Goal: Task Accomplishment & Management: Manage account settings

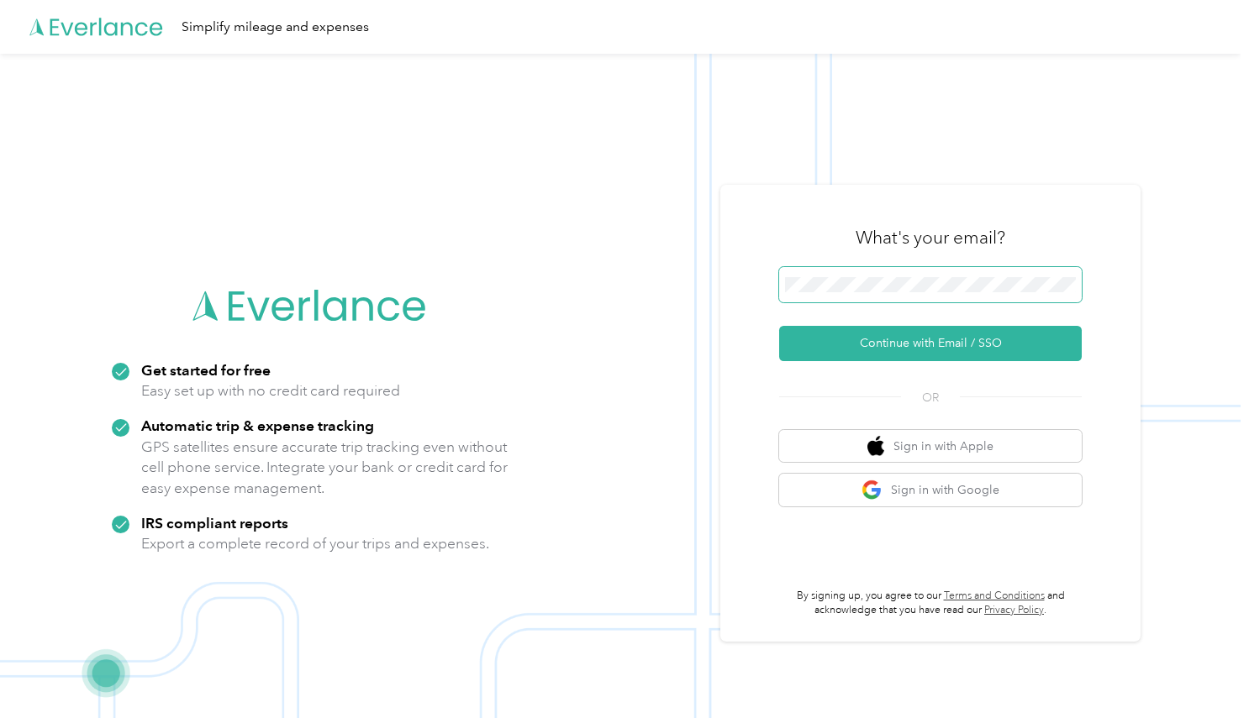
click at [865, 276] on span at bounding box center [930, 284] width 302 height 35
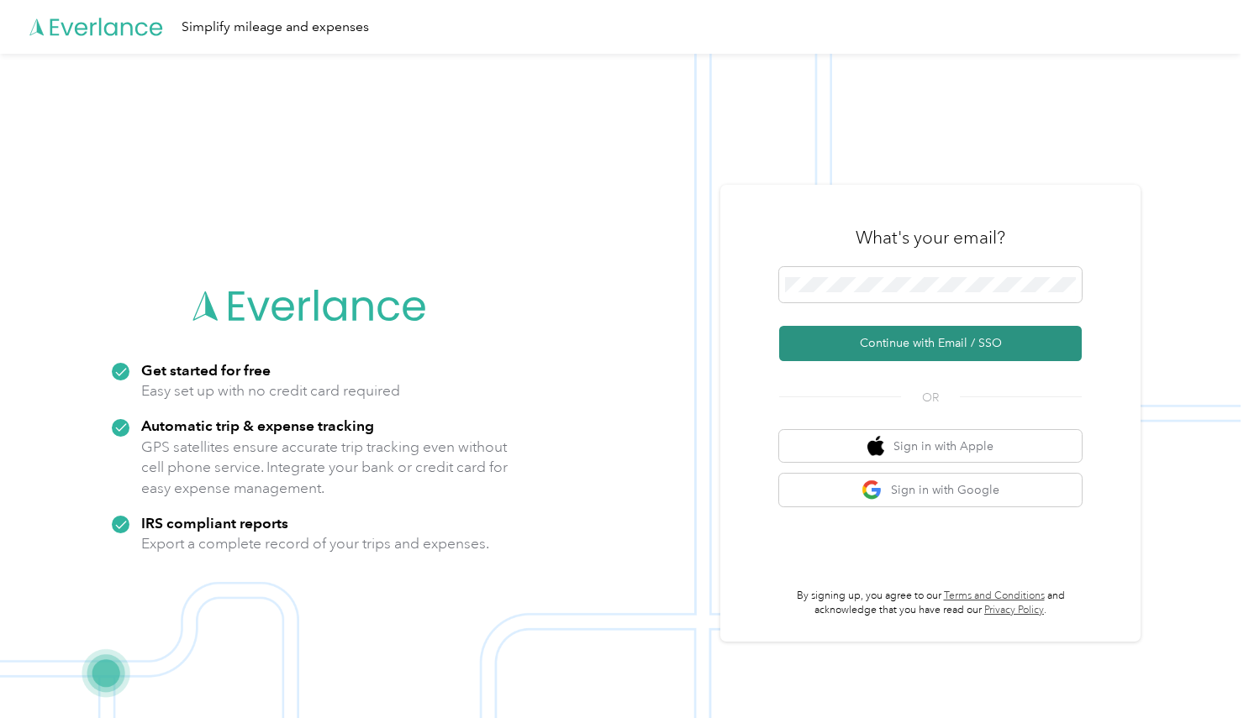
click at [942, 349] on button "Continue with Email / SSO" at bounding box center [930, 343] width 302 height 35
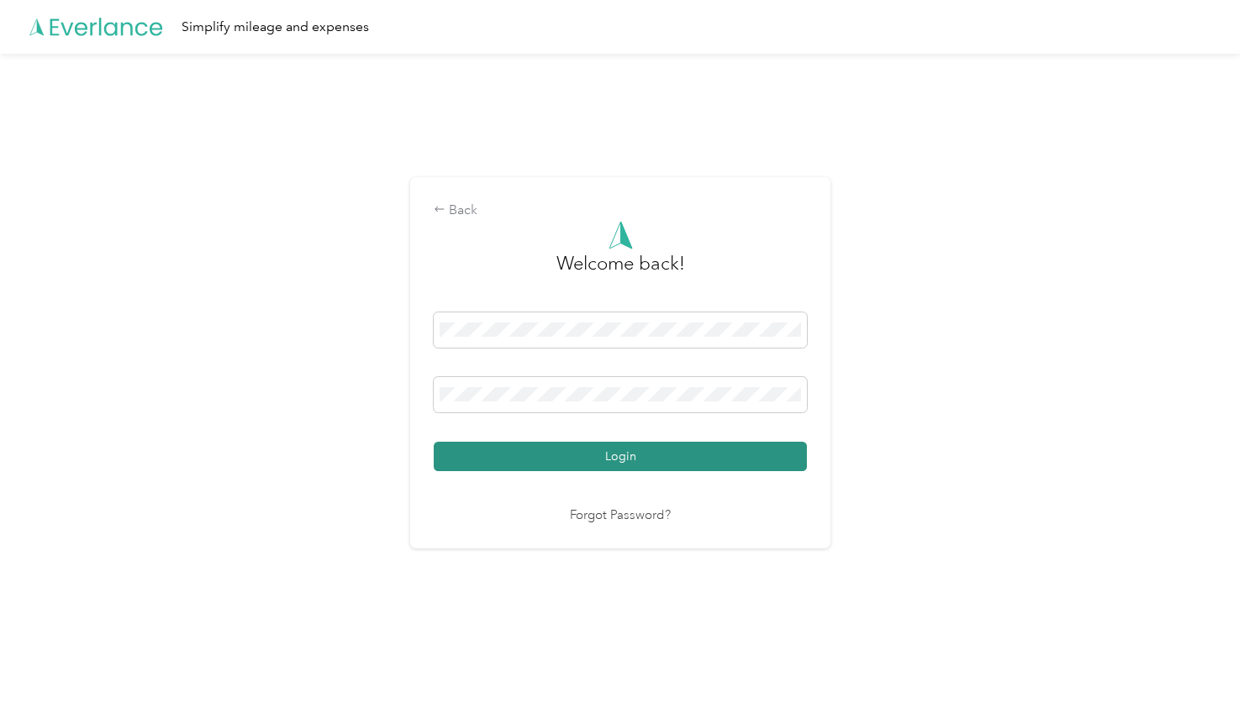
click at [647, 450] on button "Login" at bounding box center [620, 456] width 373 height 29
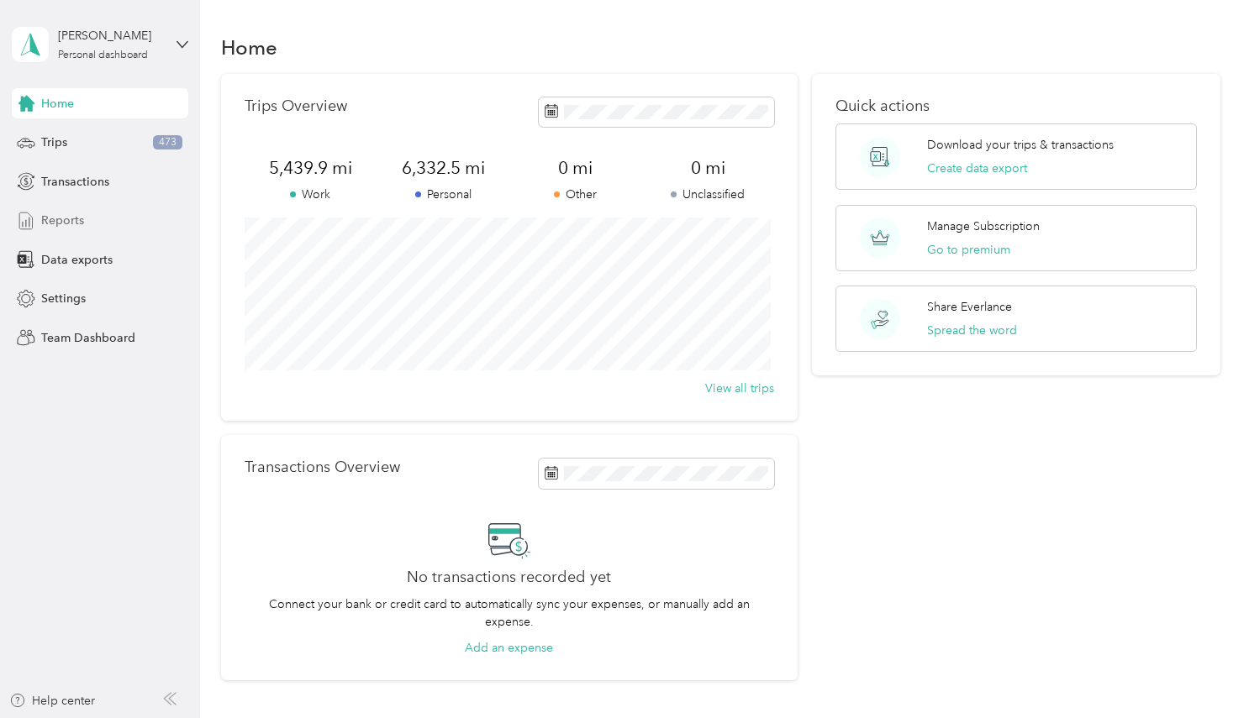
click at [94, 223] on div "Reports" at bounding box center [100, 221] width 176 height 30
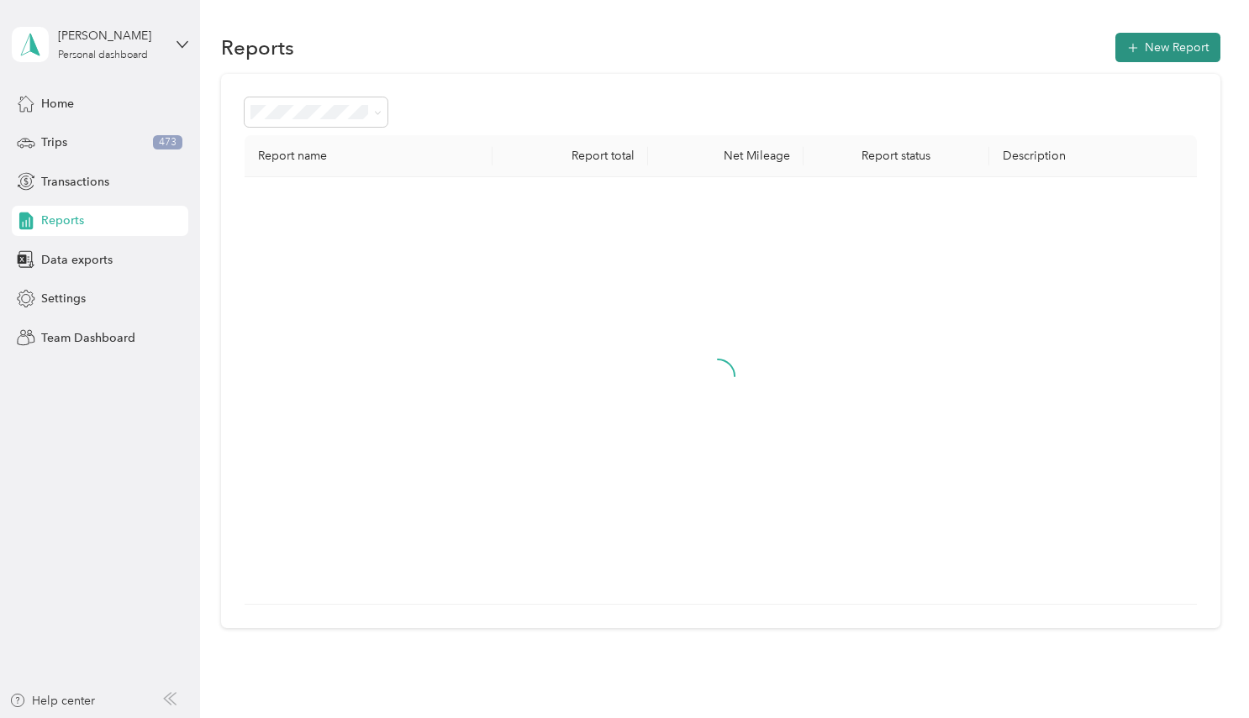
click at [1148, 52] on button "New Report" at bounding box center [1167, 47] width 105 height 29
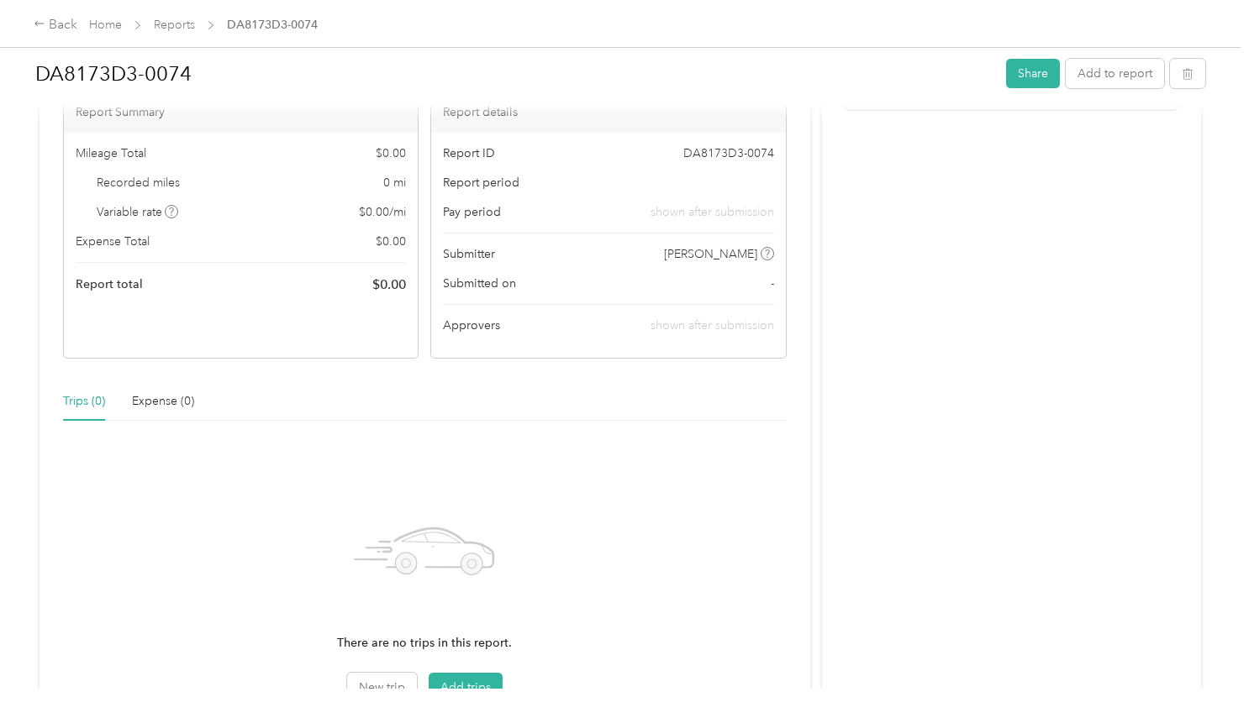
scroll to position [271, 0]
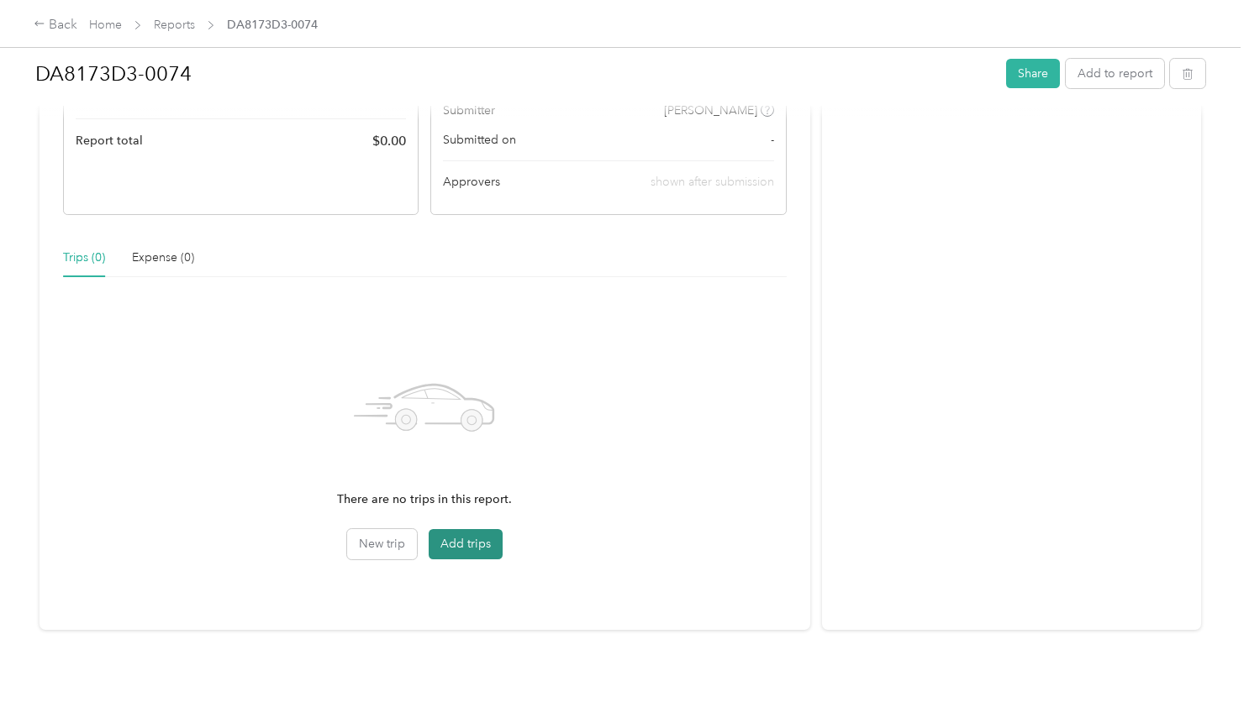
click at [455, 538] on button "Add trips" at bounding box center [466, 544] width 74 height 30
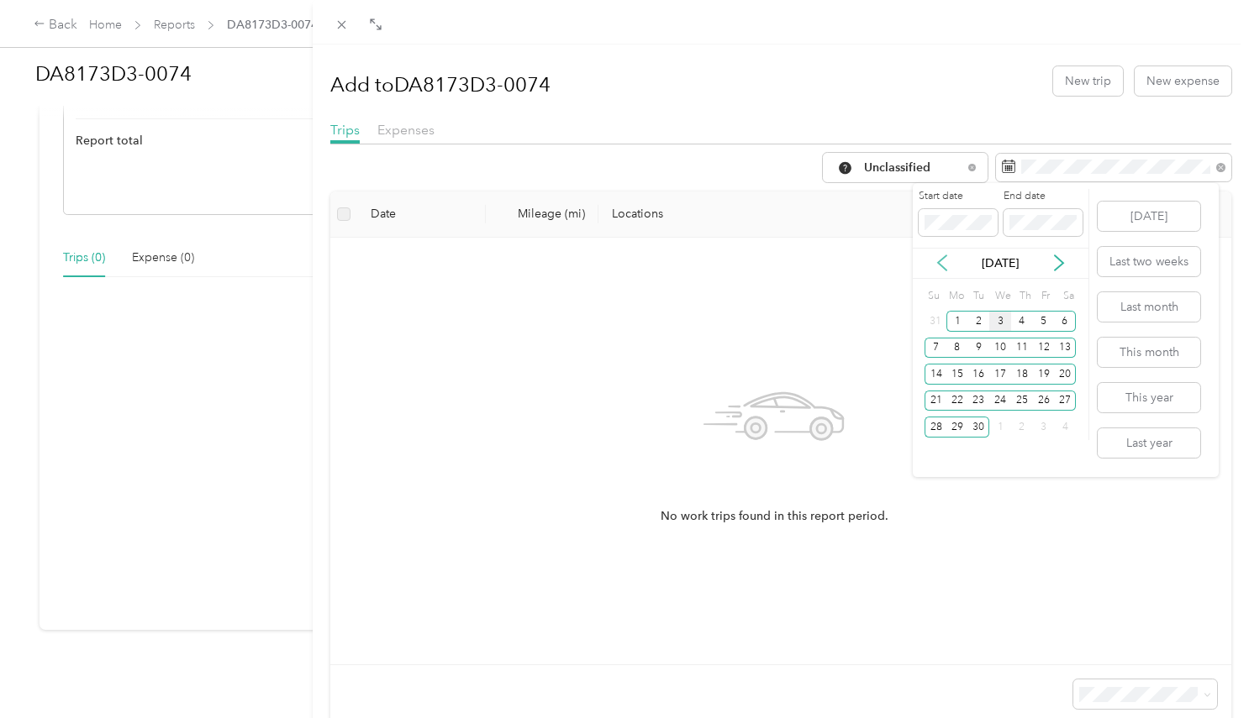
click at [943, 266] on icon at bounding box center [942, 263] width 17 height 17
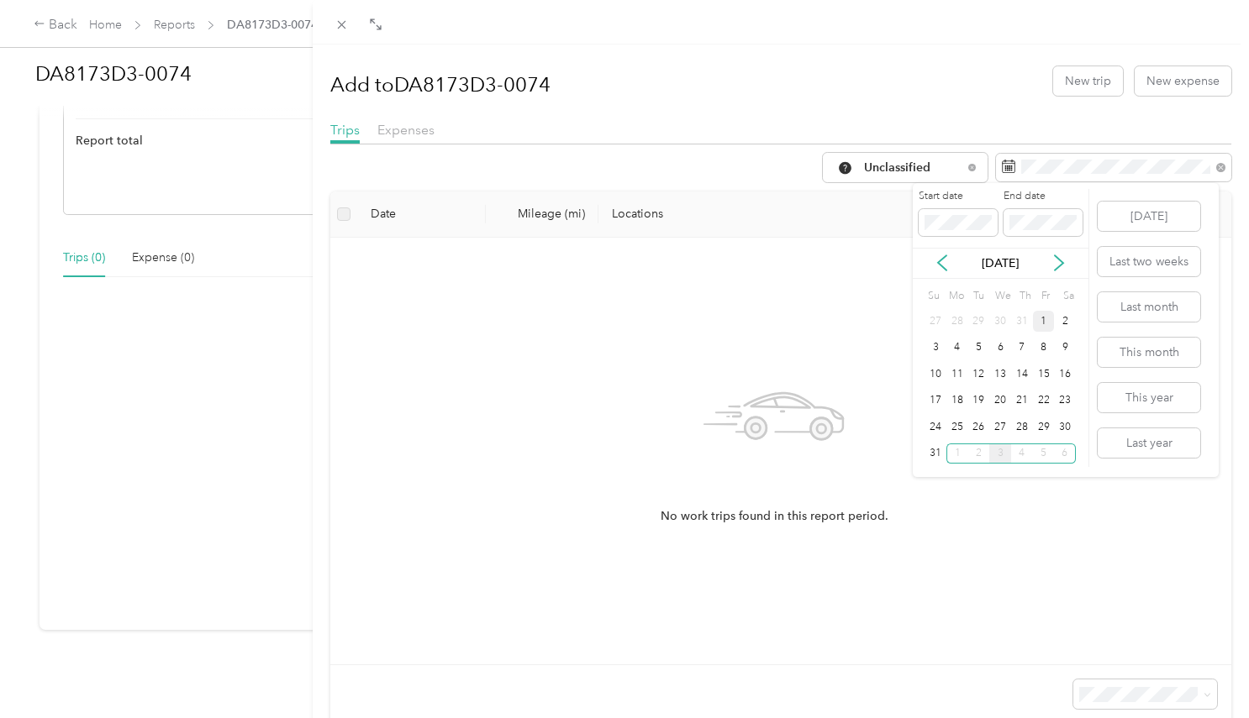
click at [1050, 323] on div "1" at bounding box center [1044, 321] width 22 height 21
click at [936, 452] on div "31" at bounding box center [935, 454] width 22 height 21
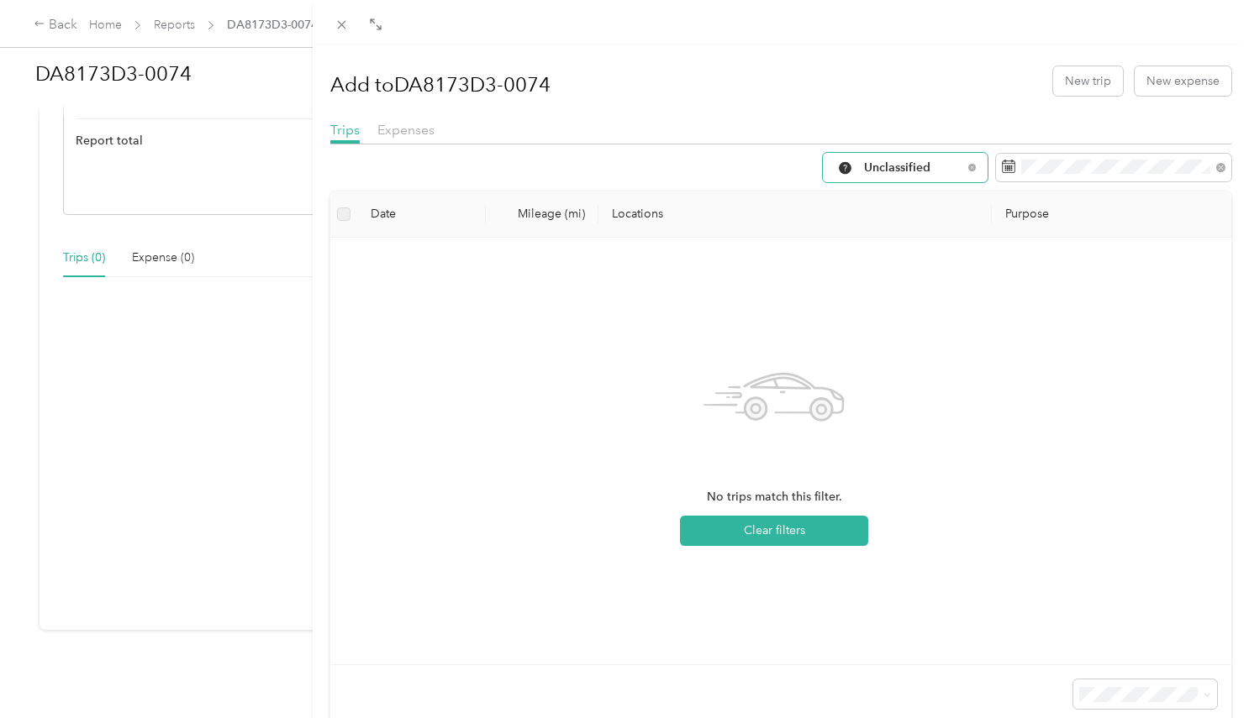
click at [939, 166] on span "Unclassified" at bounding box center [913, 168] width 98 height 12
click at [884, 262] on ol "All Purposes Unclassified Work Personal Pacifica Hotels Other Charity Medical M…" at bounding box center [891, 292] width 165 height 235
click at [924, 163] on span "Unclassified" at bounding box center [913, 168] width 98 height 12
click at [874, 250] on span "Work" at bounding box center [907, 251] width 112 height 18
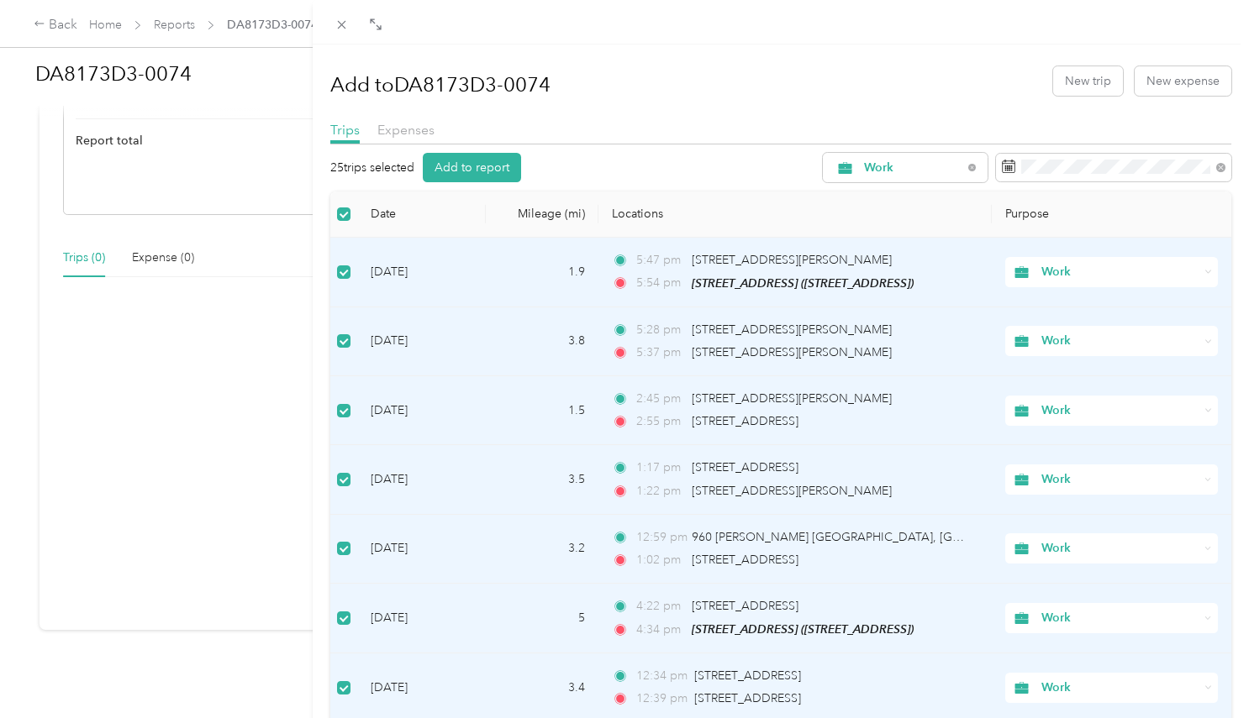
scroll to position [1369, 0]
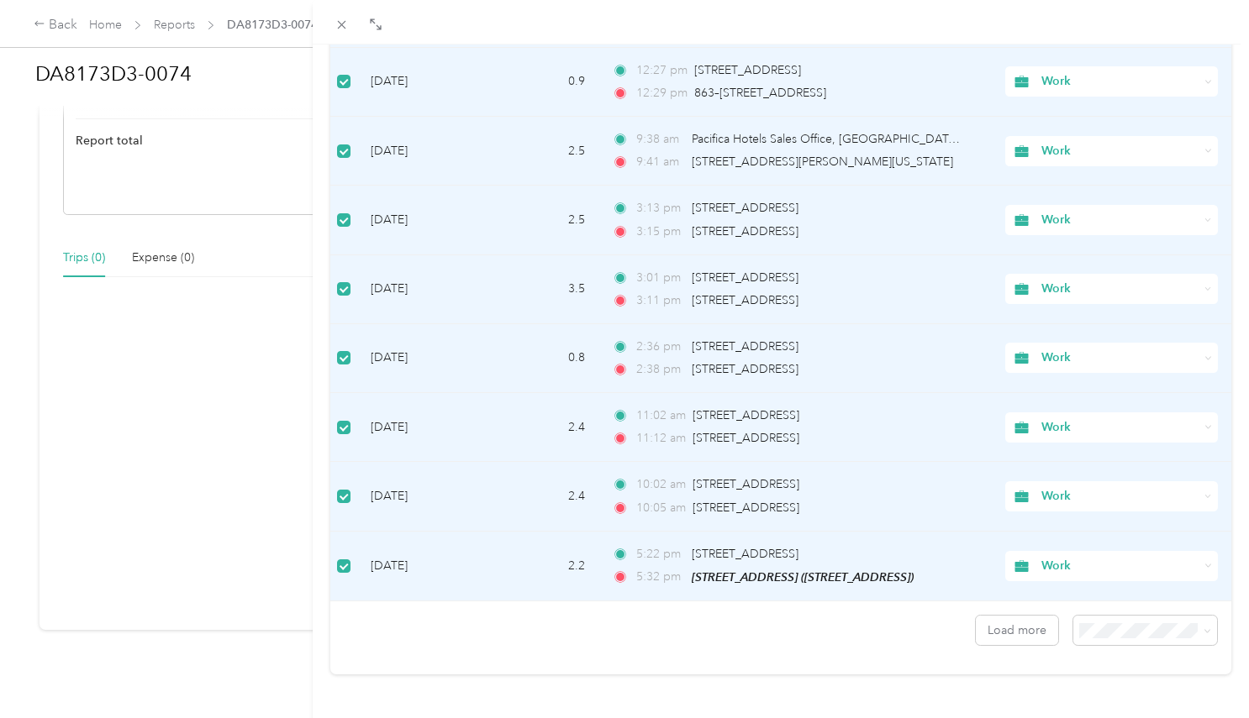
click at [1117, 586] on li "100 per load" at bounding box center [1132, 586] width 144 height 29
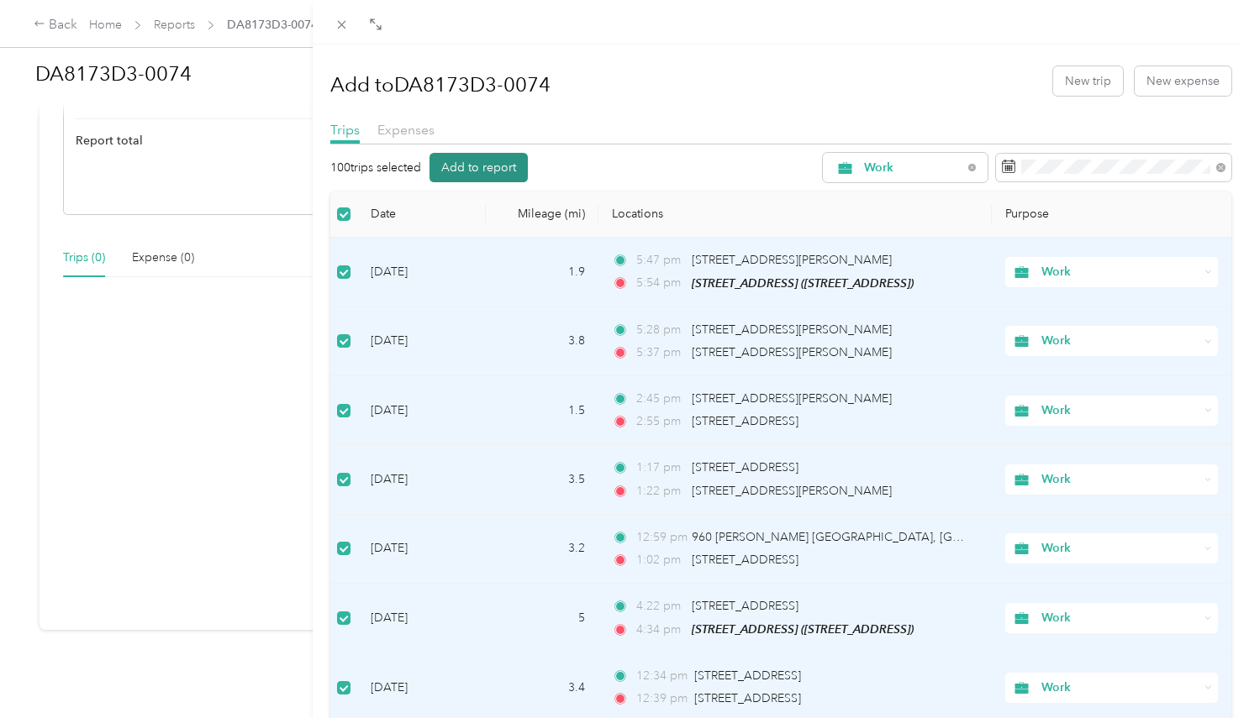
click at [487, 165] on button "Add to report" at bounding box center [478, 167] width 98 height 29
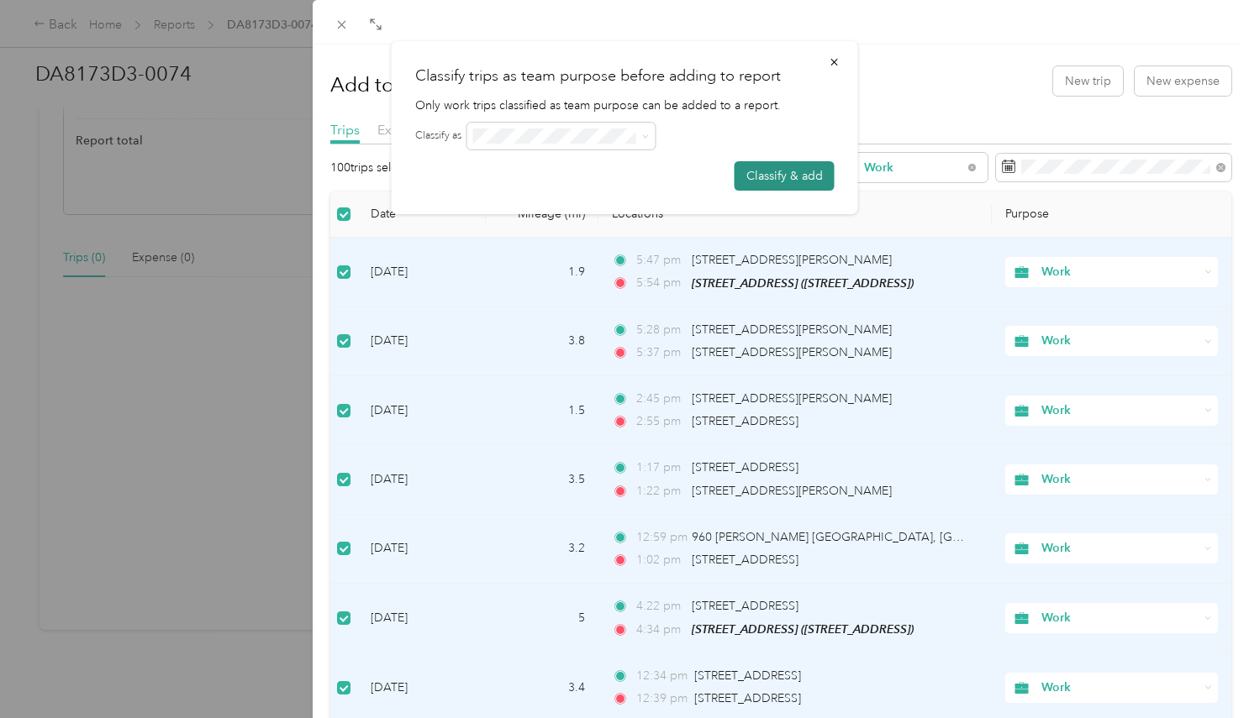
click at [768, 176] on button "Classify & add" at bounding box center [784, 175] width 100 height 29
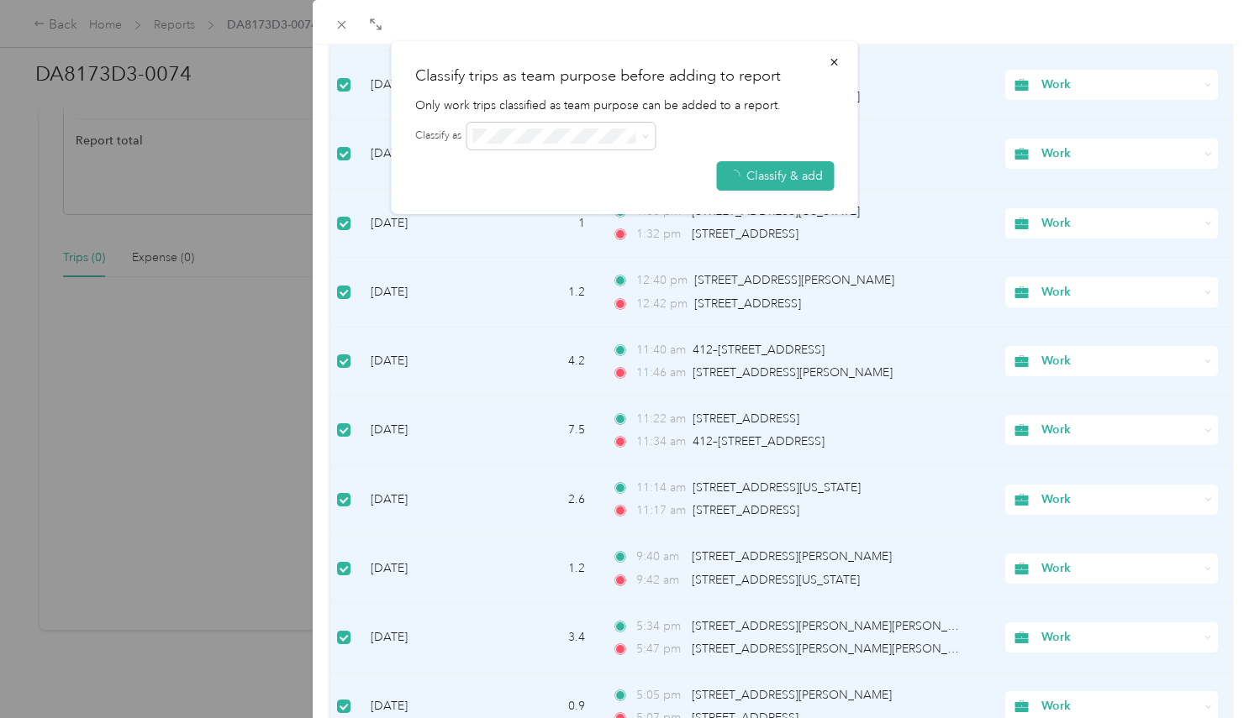
scroll to position [6531, 0]
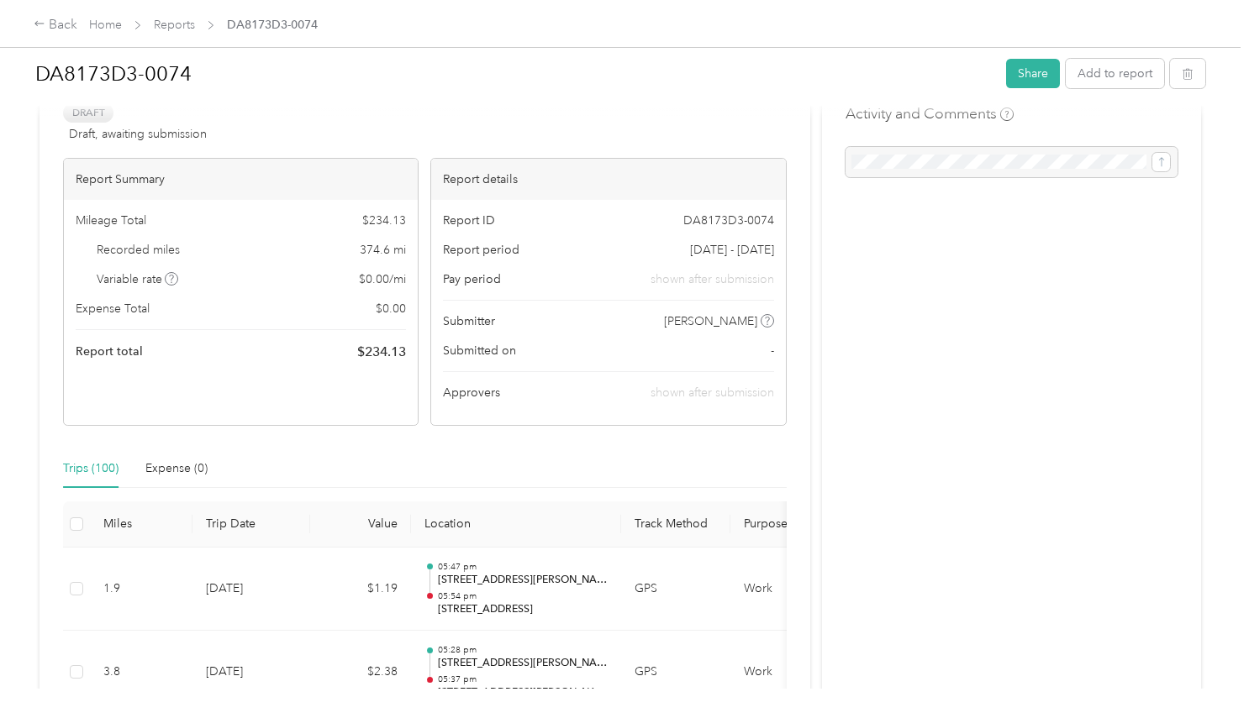
scroll to position [50, 0]
click at [1040, 69] on button "Share" at bounding box center [1033, 73] width 54 height 29
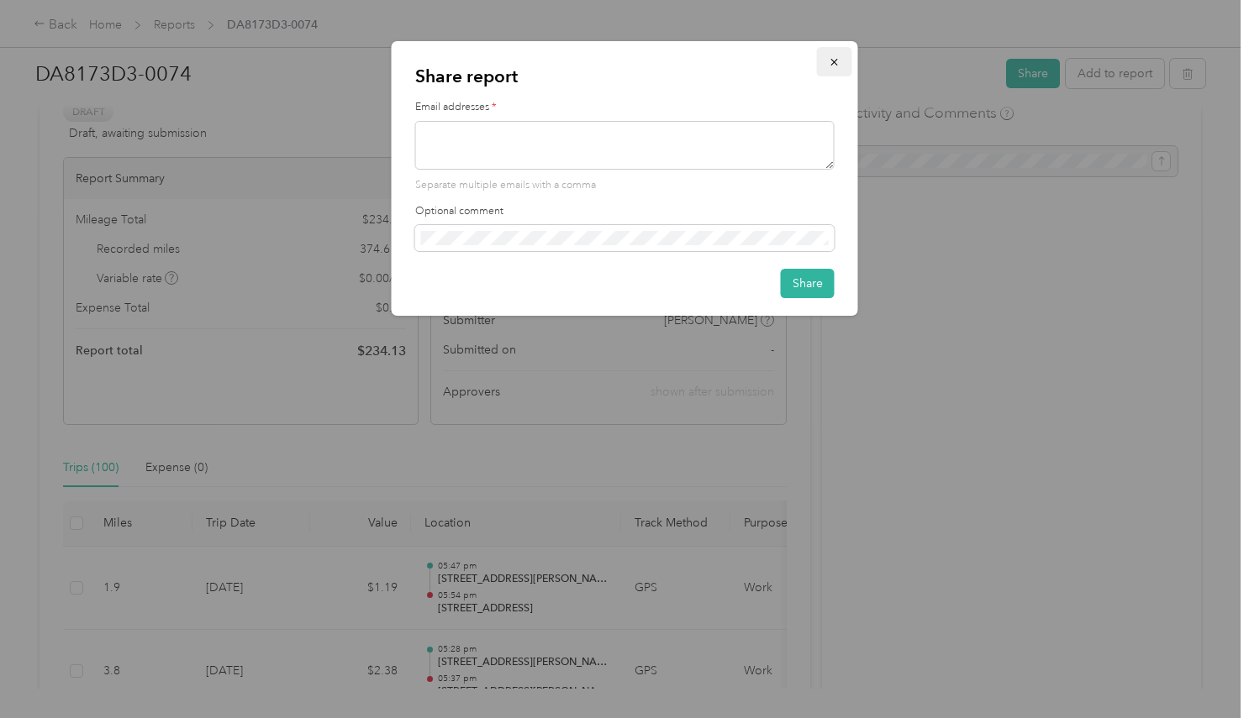
click at [834, 60] on icon "button" at bounding box center [834, 62] width 12 height 12
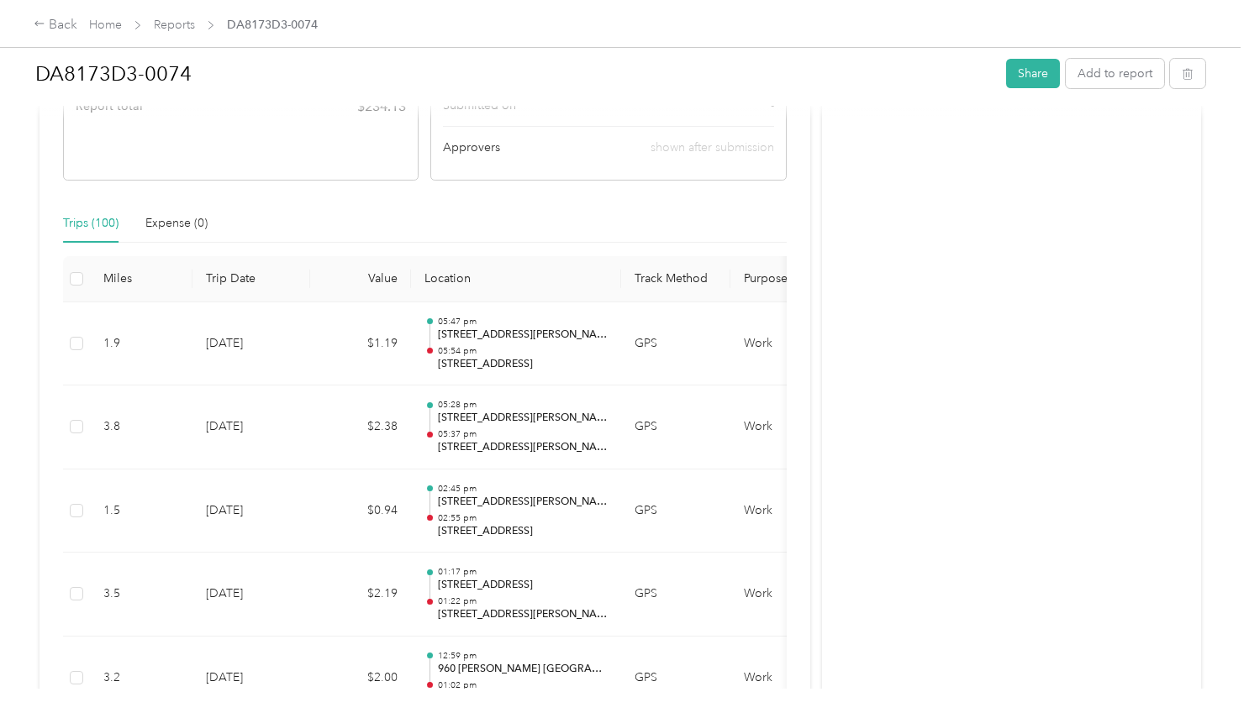
scroll to position [0, 0]
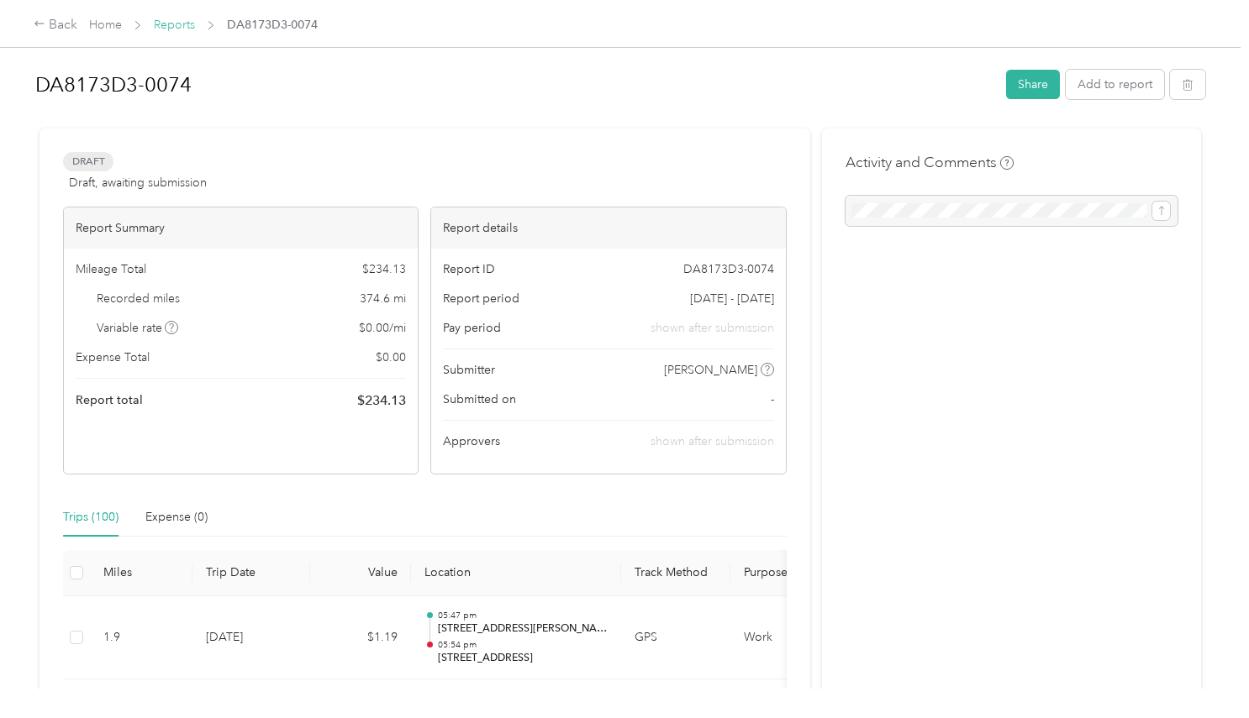
click at [178, 29] on link "Reports" at bounding box center [174, 25] width 41 height 14
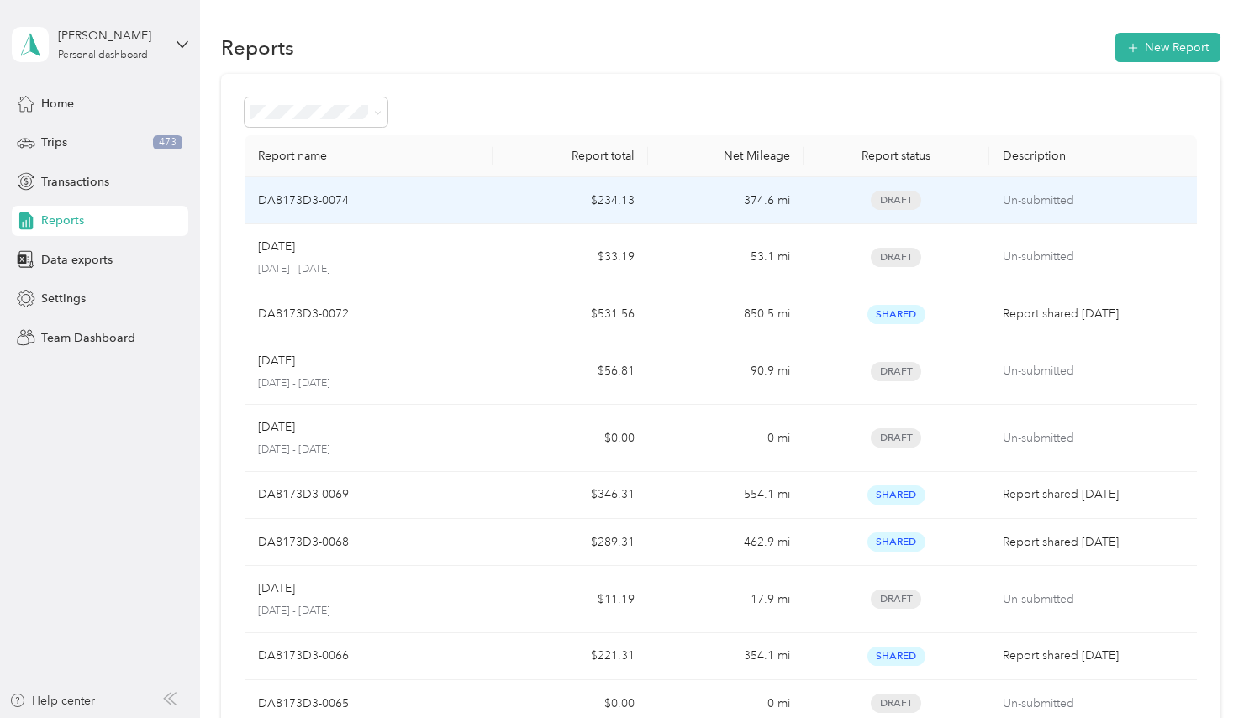
click at [679, 214] on td "374.6 mi" at bounding box center [725, 200] width 155 height 47
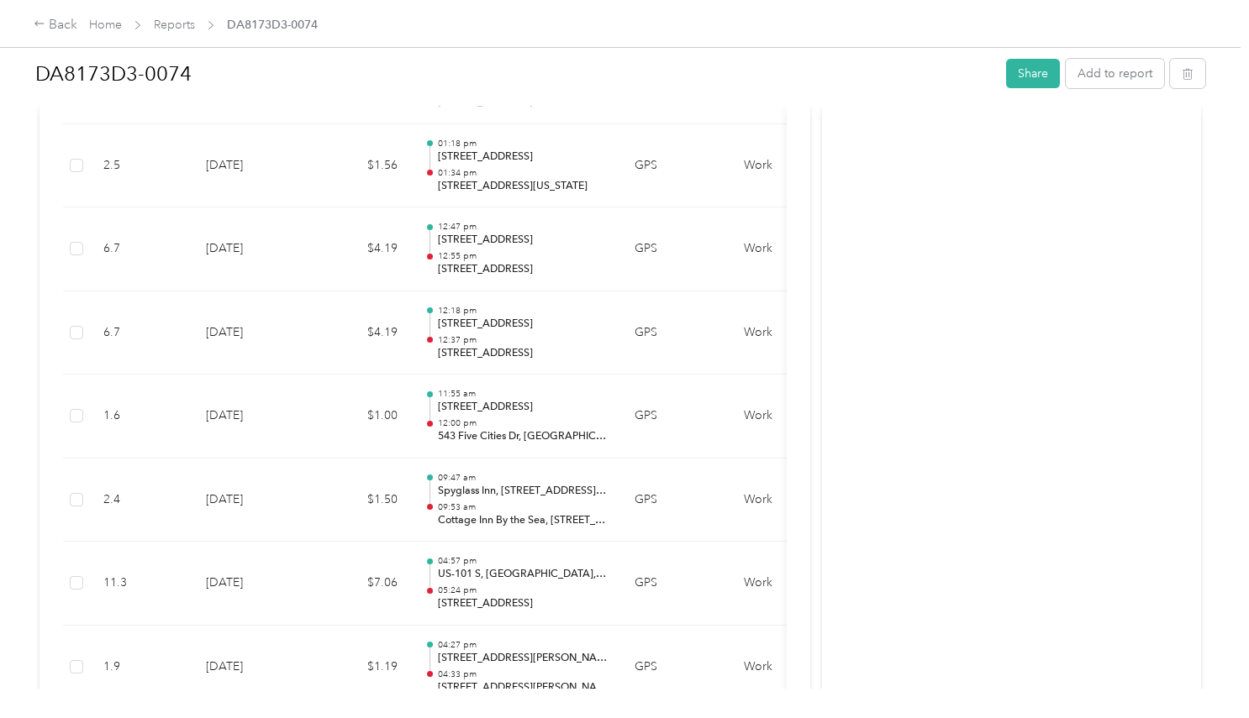
scroll to position [8376, 0]
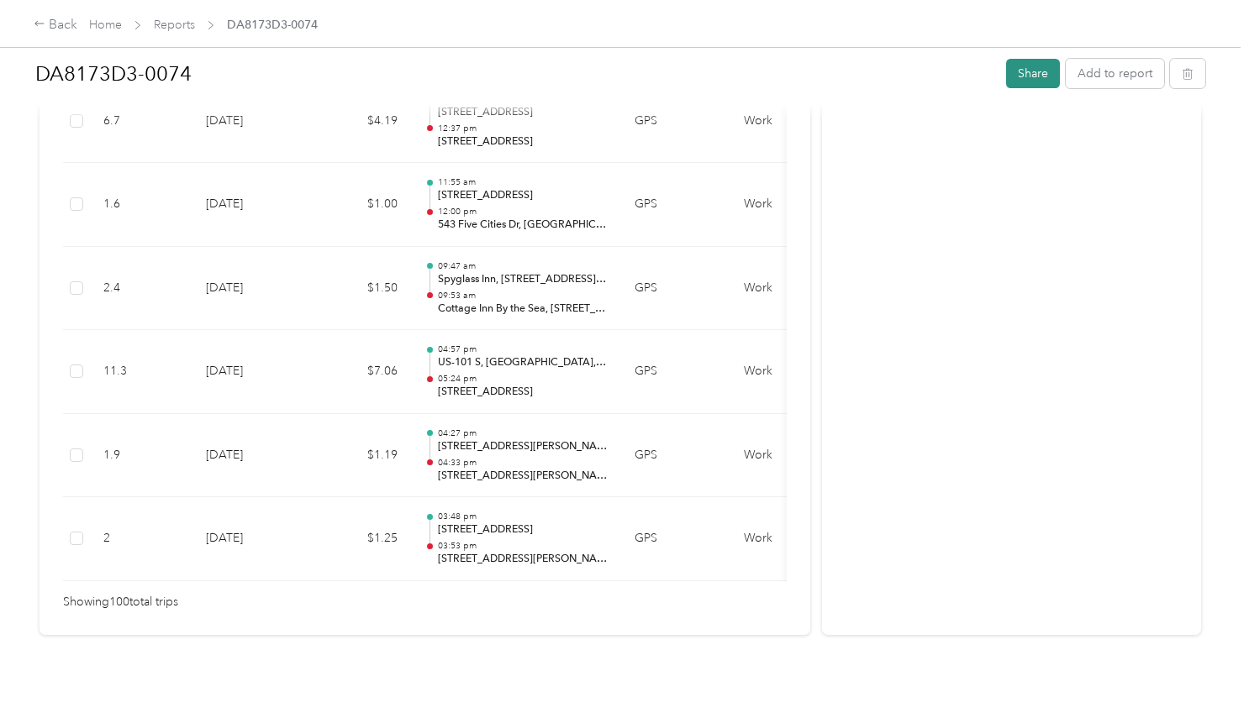
click at [1033, 72] on button "Share" at bounding box center [1033, 73] width 54 height 29
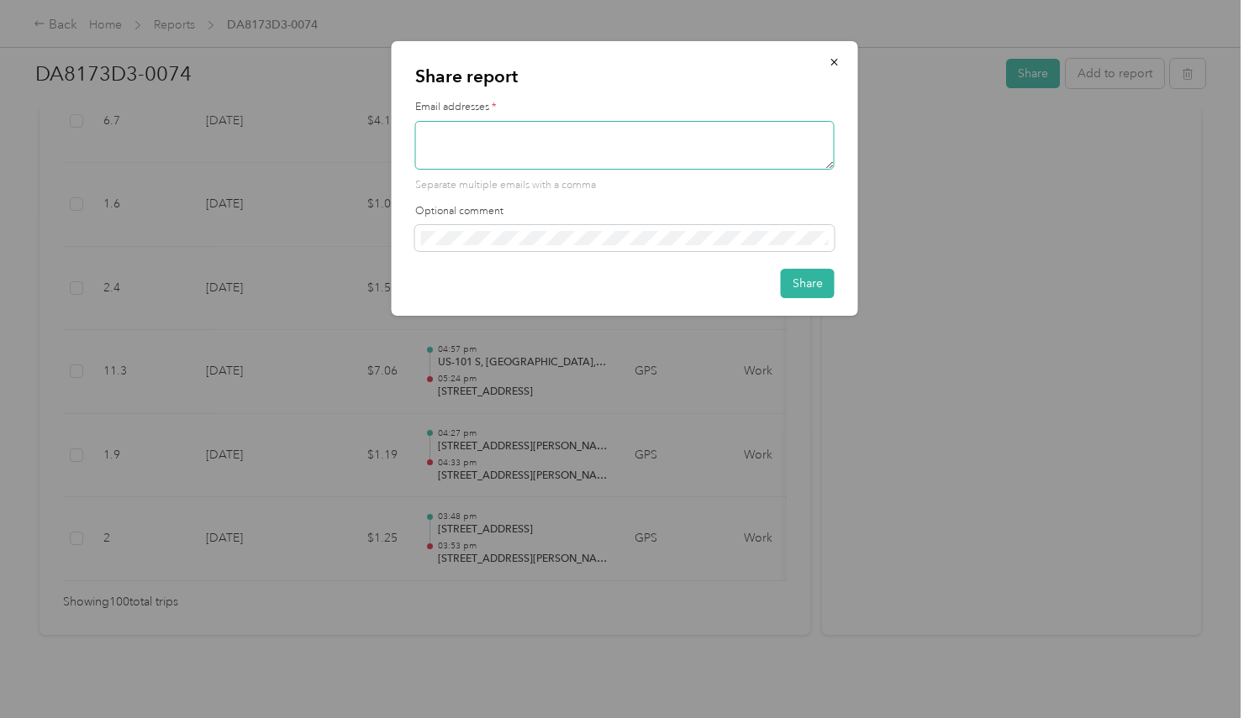
click at [635, 138] on textarea at bounding box center [624, 145] width 419 height 49
type textarea "[EMAIL_ADDRESS][DOMAIN_NAME]"
click at [810, 281] on button "Share" at bounding box center [808, 283] width 54 height 29
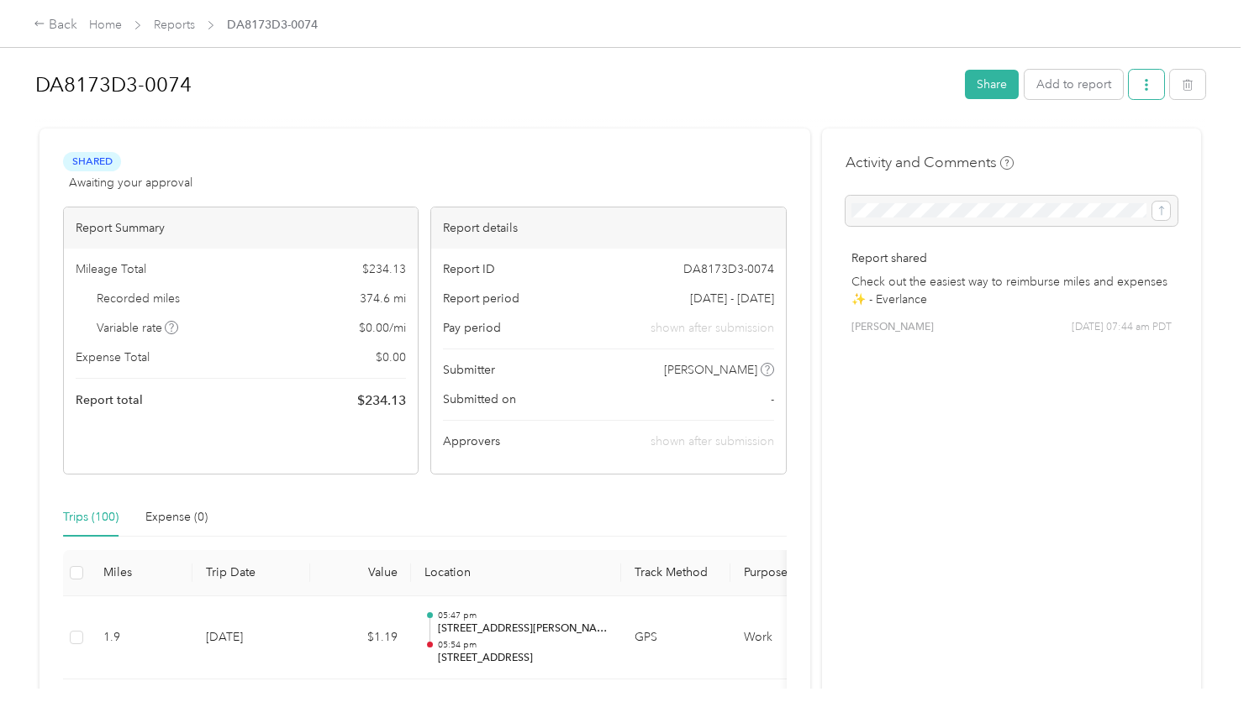
click at [1141, 83] on icon "button" at bounding box center [1146, 85] width 12 height 12
click at [1107, 144] on span "Download" at bounding box center [1093, 146] width 55 height 18
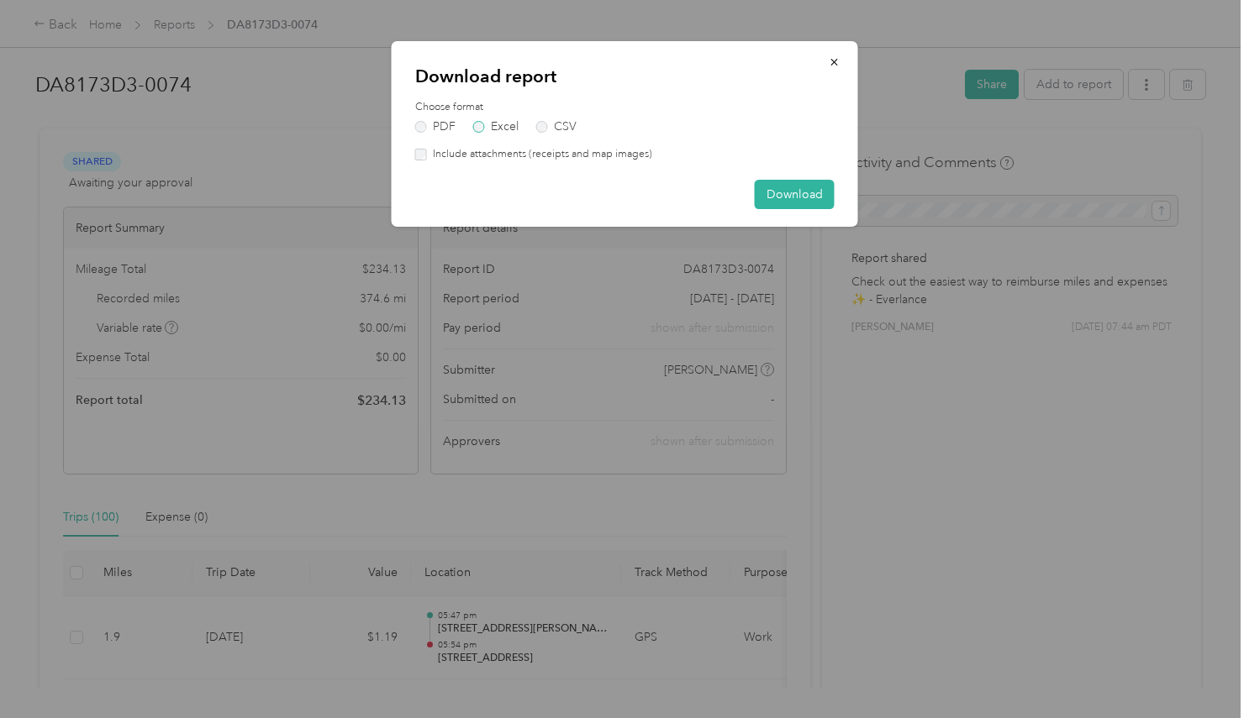
click at [482, 128] on label "Excel" at bounding box center [495, 127] width 45 height 12
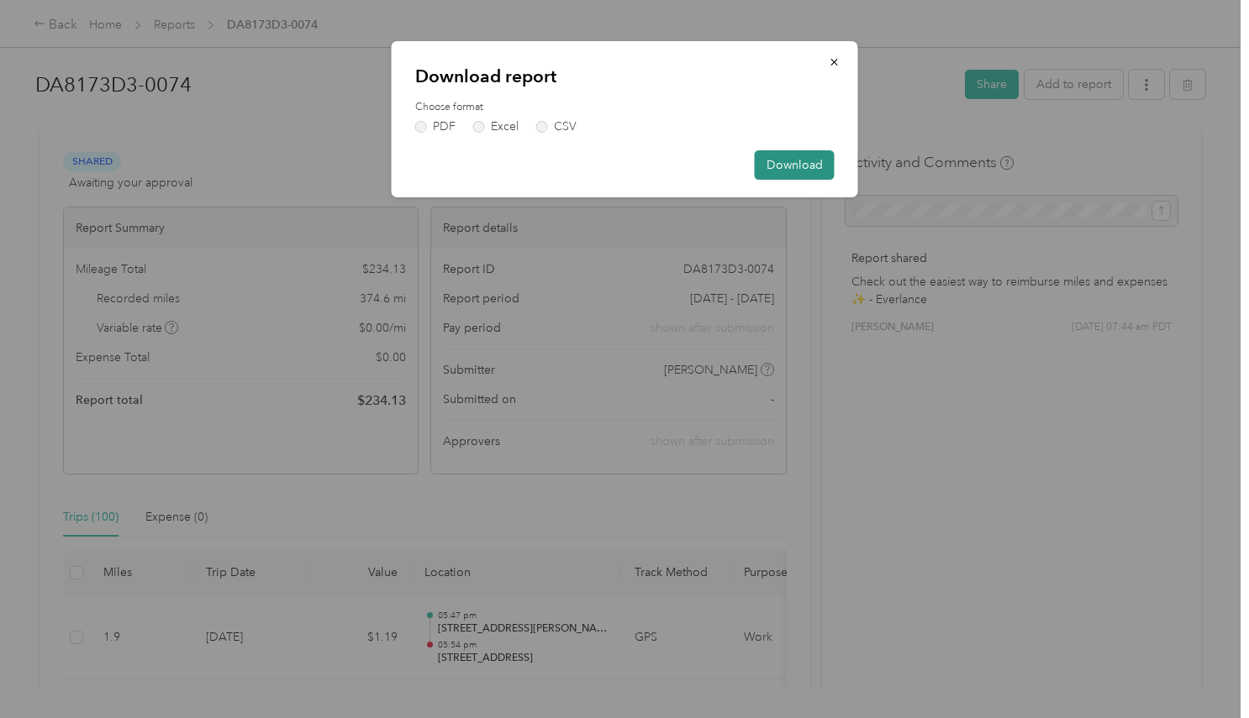
click at [792, 161] on button "Download" at bounding box center [795, 164] width 80 height 29
